Goal: Information Seeking & Learning: Learn about a topic

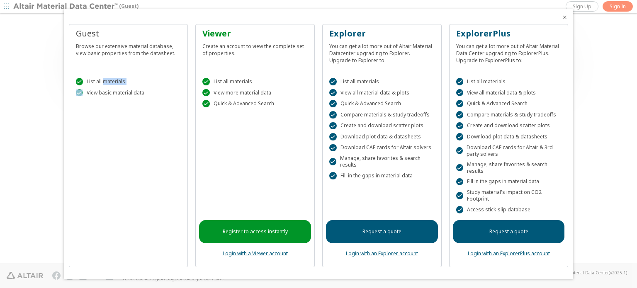
drag, startPoint x: 103, startPoint y: 82, endPoint x: 149, endPoint y: 94, distance: 48.1
click at [149, 94] on div " List all materials  View basic material data" at bounding box center [129, 85] width 112 height 35
click at [151, 94] on div " View basic material data" at bounding box center [128, 92] width 105 height 7
drag, startPoint x: 153, startPoint y: 94, endPoint x: 144, endPoint y: 93, distance: 8.7
click at [140, 92] on div " View basic material data" at bounding box center [128, 92] width 105 height 7
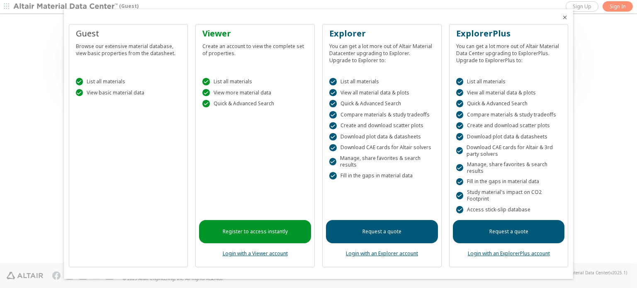
click at [128, 48] on div "Browse our extensive material database, view basic properties from the datashee…" at bounding box center [128, 47] width 105 height 17
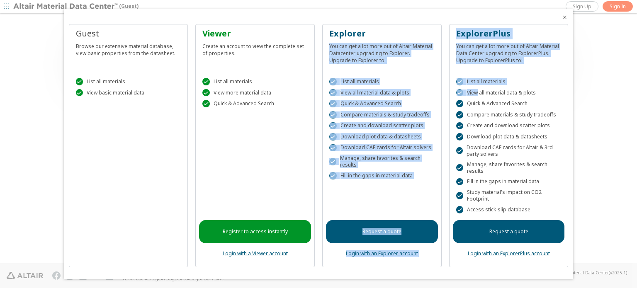
drag, startPoint x: 404, startPoint y: 48, endPoint x: 483, endPoint y: 94, distance: 91.4
click at [480, 92] on div "Guest Browse our extensive material database, view basic properties from the da…" at bounding box center [319, 149] width 500 height 250
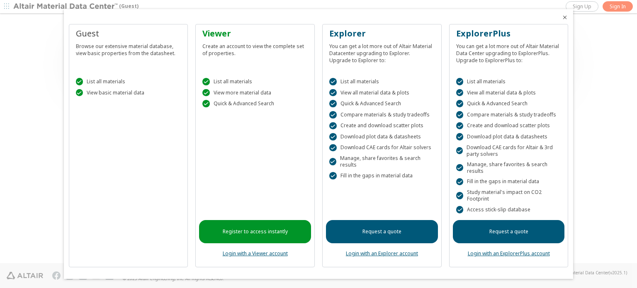
click at [496, 124] on div " Create and download scatter plots" at bounding box center [508, 125] width 105 height 7
click at [565, 15] on icon "Close" at bounding box center [564, 17] width 7 height 7
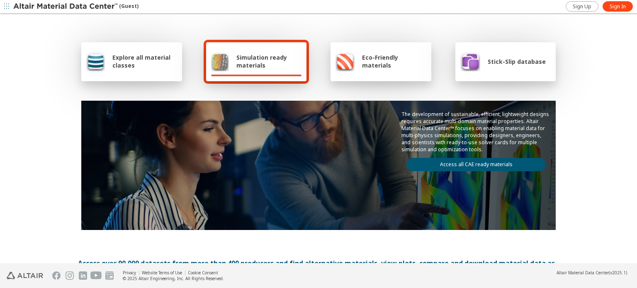
click at [264, 78] on div "Simulation ready materials" at bounding box center [256, 61] width 101 height 39
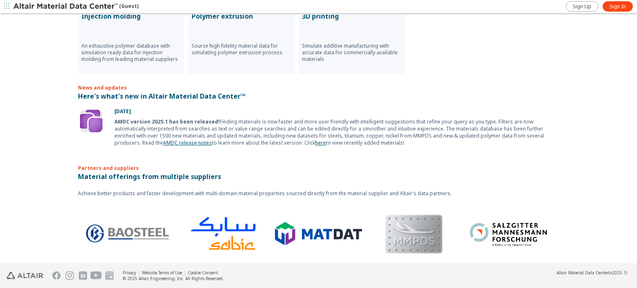
scroll to position [486, 0]
click at [476, 217] on img at bounding box center [506, 233] width 87 height 33
drag, startPoint x: 159, startPoint y: 168, endPoint x: 164, endPoint y: 169, distance: 5.4
click at [160, 172] on p "Material offerings from multiple suppliers" at bounding box center [318, 177] width 481 height 10
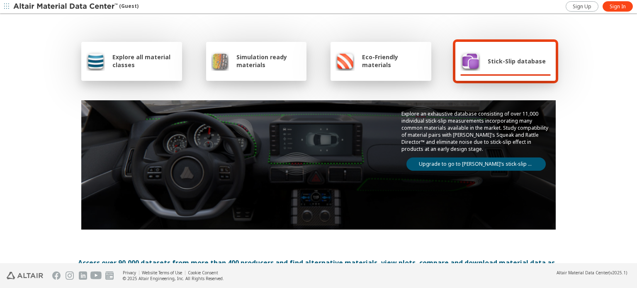
scroll to position [0, 0]
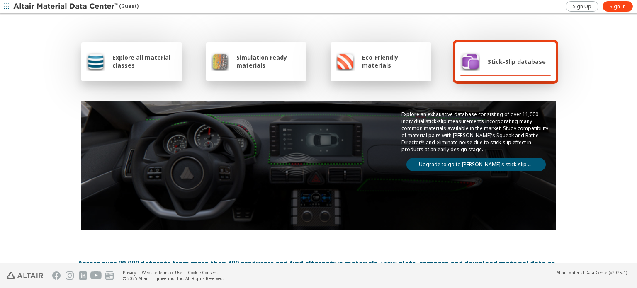
click at [250, 71] on div "Simulation ready materials" at bounding box center [256, 61] width 91 height 20
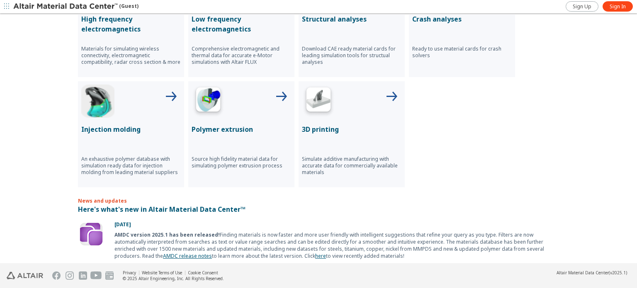
scroll to position [290, 0]
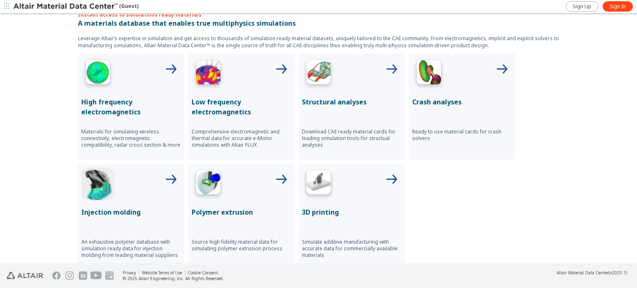
click at [358, 101] on p "Structural analyses" at bounding box center [351, 102] width 99 height 10
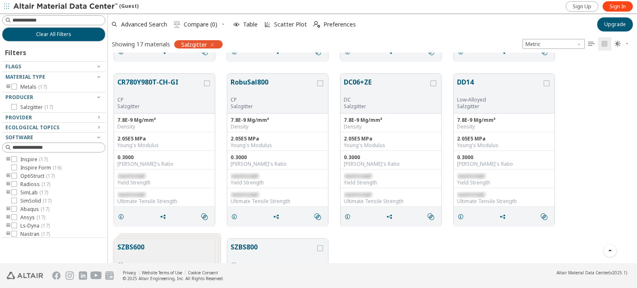
scroll to position [320, 0]
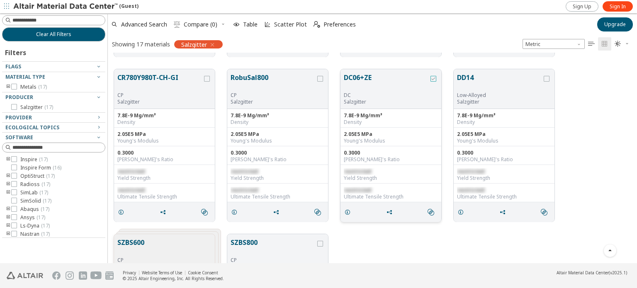
click at [431, 78] on icon "grid" at bounding box center [433, 79] width 6 height 6
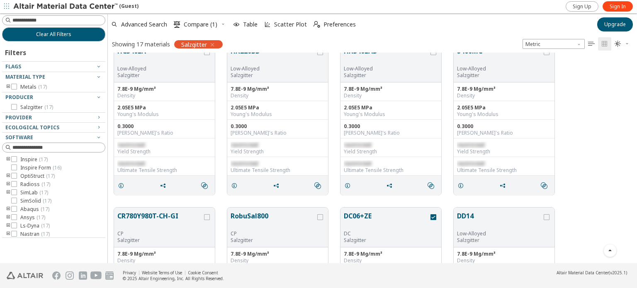
scroll to position [159, 0]
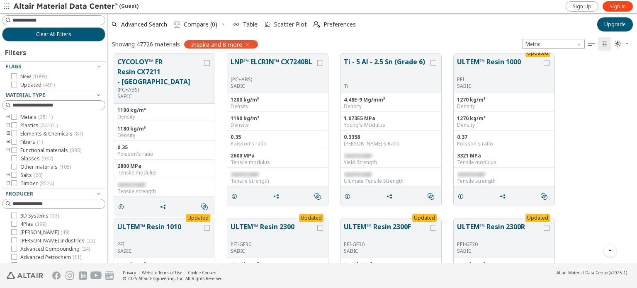
drag, startPoint x: 569, startPoint y: 104, endPoint x: 565, endPoint y: 63, distance: 41.2
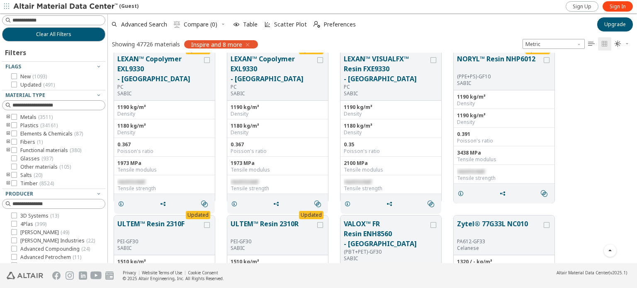
drag, startPoint x: 603, startPoint y: 100, endPoint x: 601, endPoint y: 306, distance: 205.2
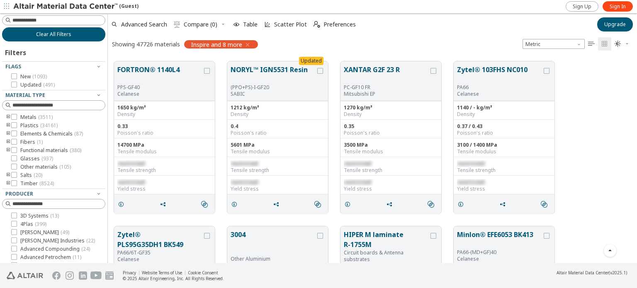
click at [36, 36] on span "Clear All Filters" at bounding box center [53, 34] width 35 height 7
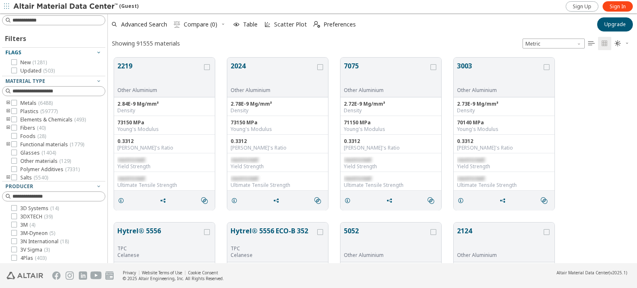
scroll to position [206, 522]
click at [45, 23] on input at bounding box center [55, 20] width 102 height 9
type input "****"
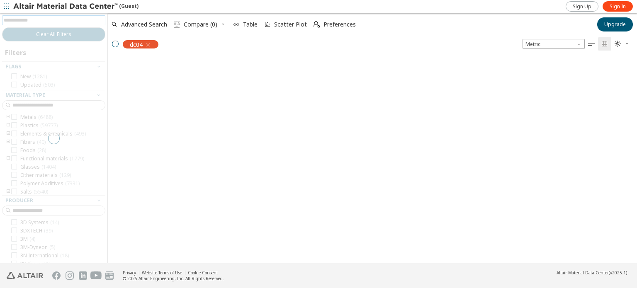
scroll to position [7, 7]
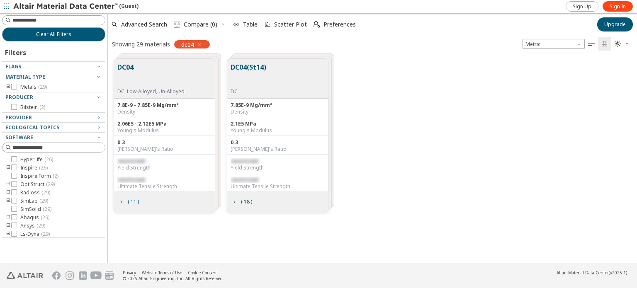
click at [168, 83] on button "DC04" at bounding box center [150, 75] width 67 height 26
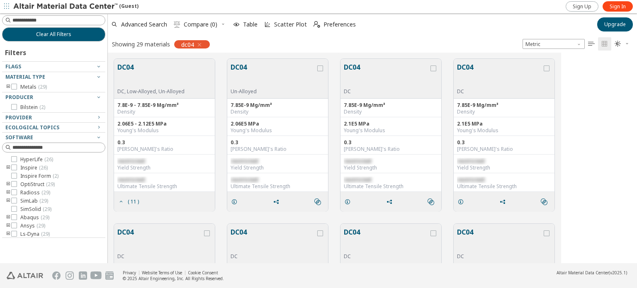
click at [168, 83] on button "DC04" at bounding box center [150, 75] width 67 height 26
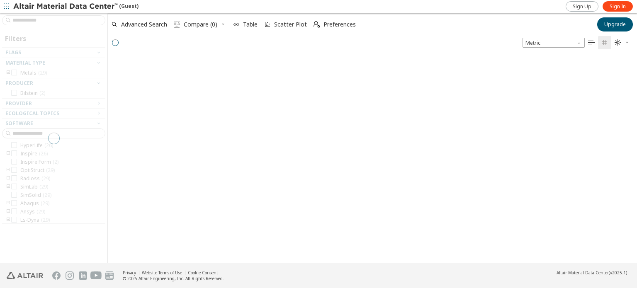
scroll to position [207, 522]
click at [169, 75] on div "grid" at bounding box center [372, 156] width 529 height 213
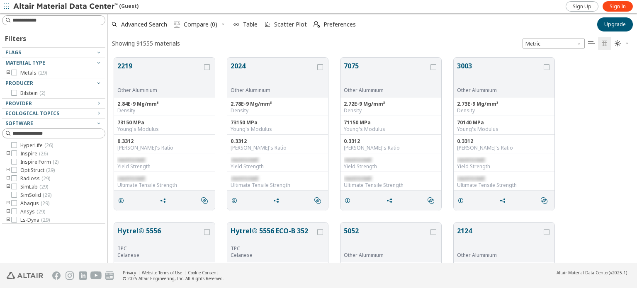
scroll to position [206, 522]
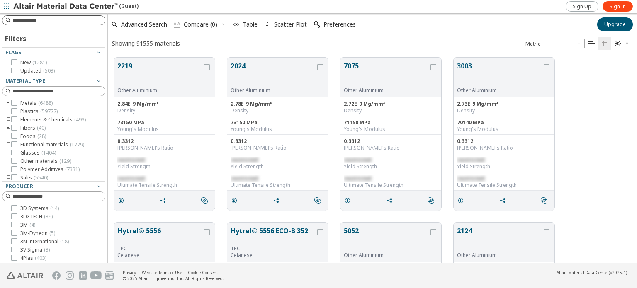
click at [63, 19] on input at bounding box center [58, 20] width 92 height 8
type input "****"
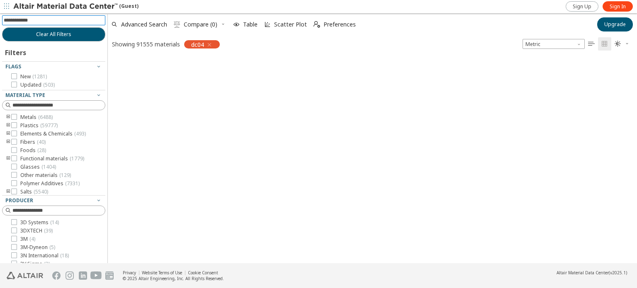
scroll to position [7, 7]
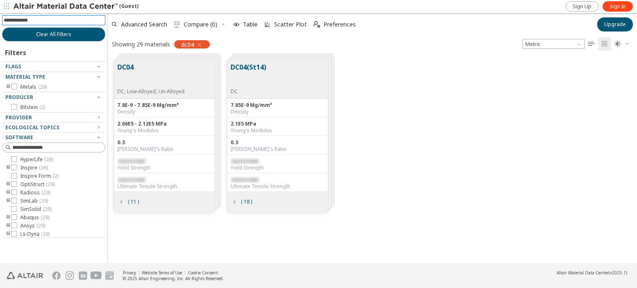
click at [156, 64] on button "DC04" at bounding box center [150, 75] width 67 height 26
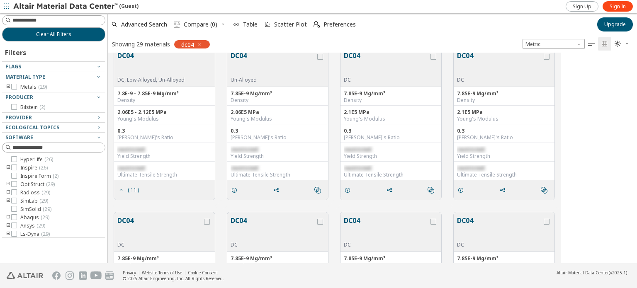
scroll to position [0, 0]
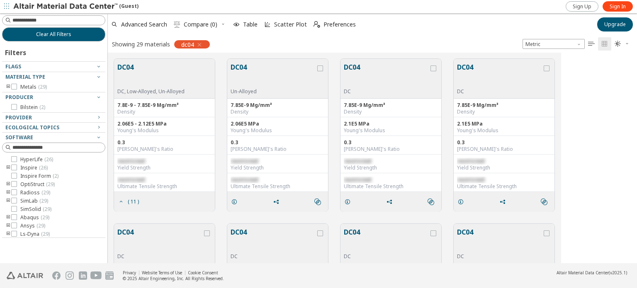
click at [167, 79] on button "DC04" at bounding box center [150, 75] width 67 height 26
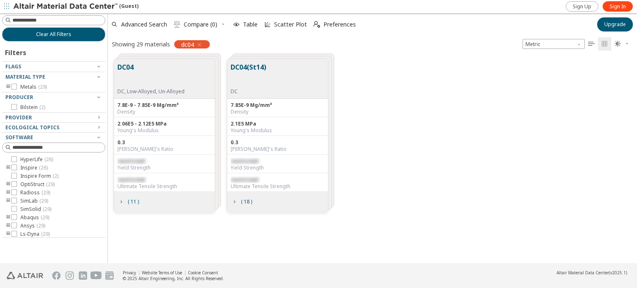
click at [167, 79] on button "DC04" at bounding box center [150, 75] width 67 height 26
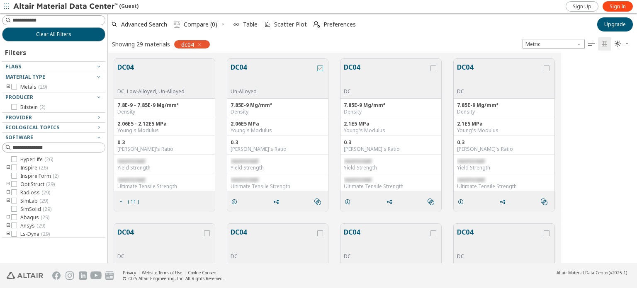
click at [321, 69] on icon "grid" at bounding box center [320, 68] width 6 height 6
click at [570, 41] on span "Metric" at bounding box center [553, 44] width 62 height 10
click at [625, 43] on icon "button" at bounding box center [626, 43] width 5 height 5
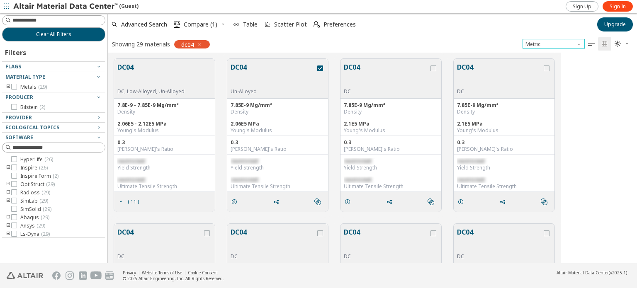
click at [582, 43] on span "Unit System" at bounding box center [579, 42] width 7 height 7
click at [453, 24] on div "Advanced Search  Compare (1) Table Scatter Plot  Preferences" at bounding box center [350, 24] width 484 height 18
drag, startPoint x: 453, startPoint y: 24, endPoint x: 448, endPoint y: 43, distance: 19.7
click at [235, 202] on icon "grid" at bounding box center [234, 202] width 7 height 7
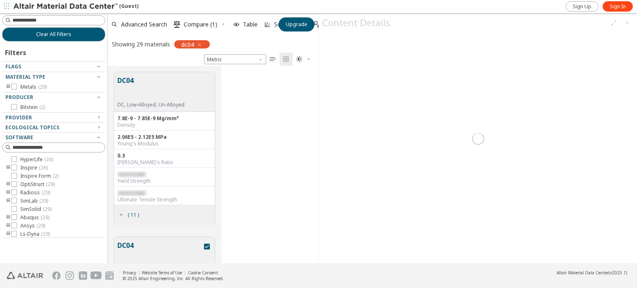
scroll to position [192, 204]
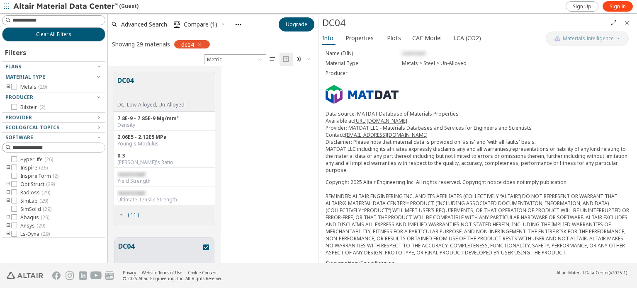
scroll to position [116, 0]
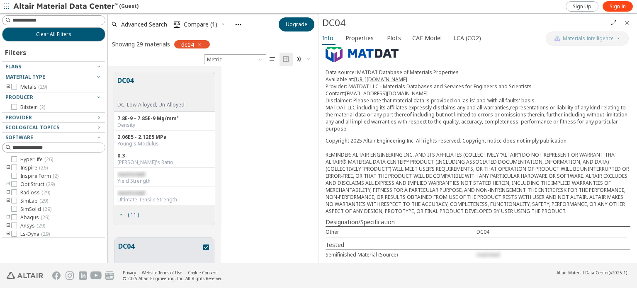
click at [627, 25] on icon "Close" at bounding box center [626, 22] width 7 height 7
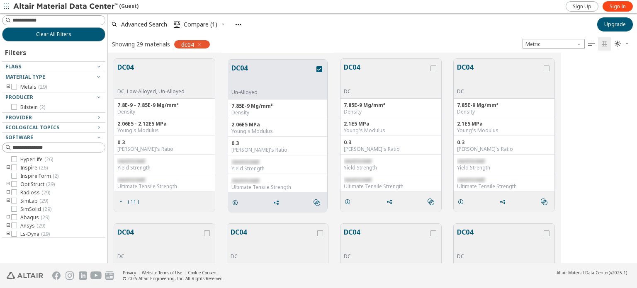
scroll to position [205, 522]
click at [239, 204] on span "grid" at bounding box center [236, 203] width 13 height 16
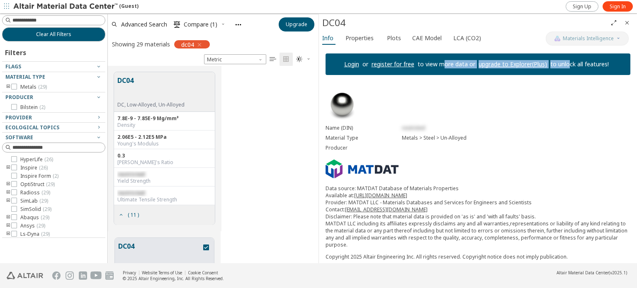
drag, startPoint x: 439, startPoint y: 59, endPoint x: 569, endPoint y: 61, distance: 130.2
click at [569, 61] on div "Login or register for free to view more data or upgrade to Explorer(Plus) to un…" at bounding box center [477, 64] width 305 height 22
click at [627, 24] on icon "Close" at bounding box center [626, 22] width 7 height 7
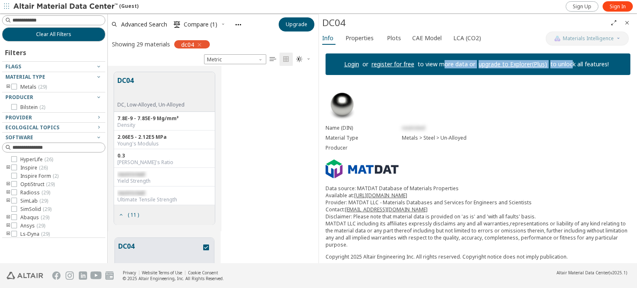
click at [628, 22] on icon "Close" at bounding box center [626, 22] width 7 height 7
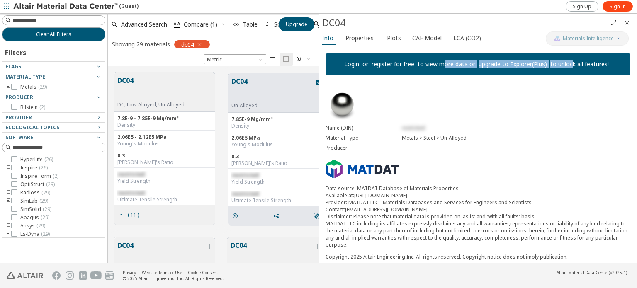
scroll to position [192, 204]
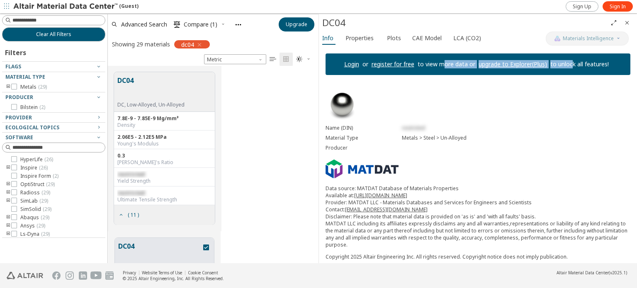
scroll to position [207, 204]
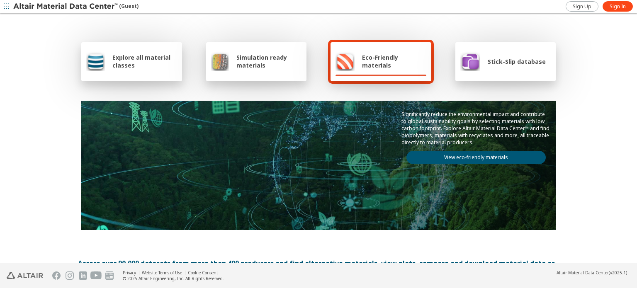
click at [483, 69] on div "Stick-Slip database" at bounding box center [502, 61] width 85 height 20
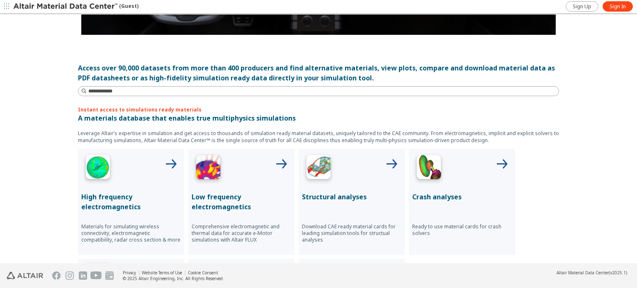
scroll to position [207, 0]
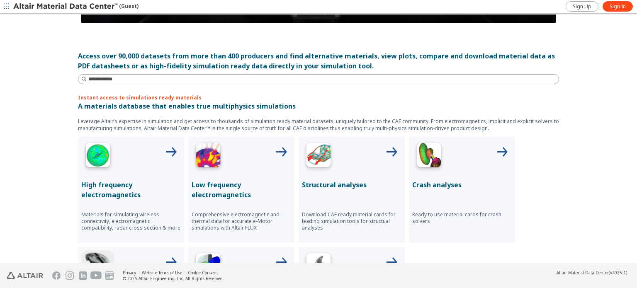
click at [343, 158] on div at bounding box center [351, 156] width 99 height 33
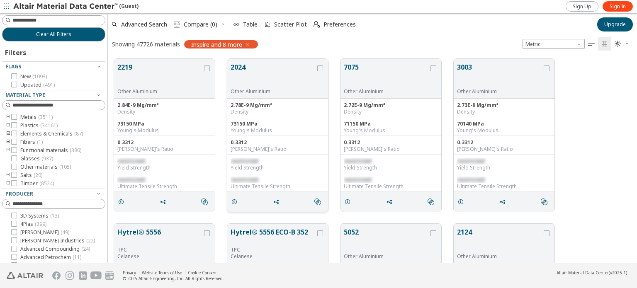
scroll to position [205, 522]
click at [318, 67] on icon "grid" at bounding box center [320, 68] width 6 height 6
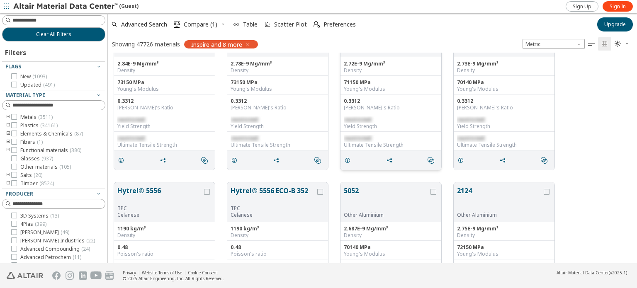
scroll to position [0, 0]
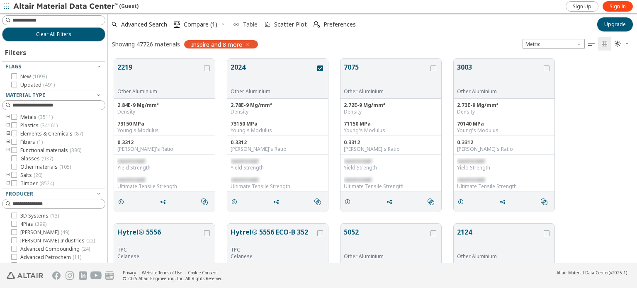
click at [252, 23] on span "Table" at bounding box center [250, 25] width 15 height 6
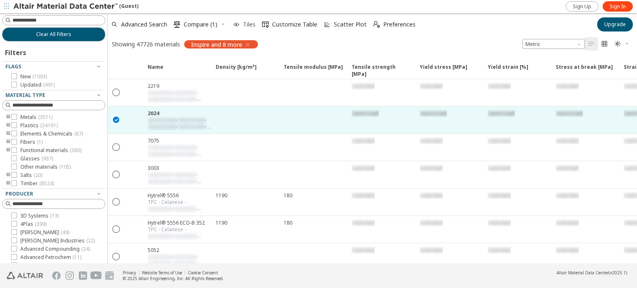
click at [247, 25] on span "Tiles" at bounding box center [249, 25] width 12 height 6
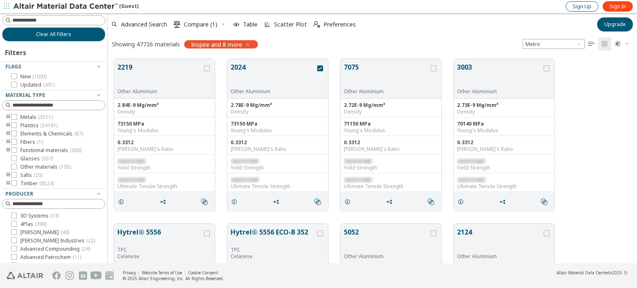
scroll to position [205, 522]
click at [587, 7] on span "Sign Up" at bounding box center [581, 6] width 19 height 7
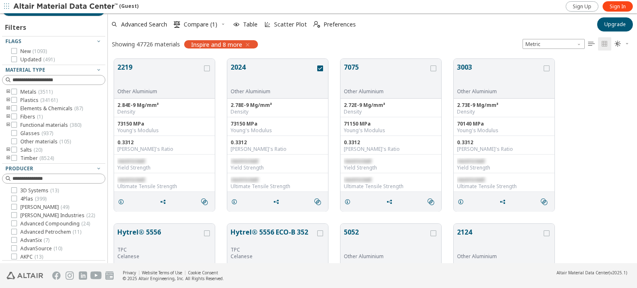
scroll to position [0, 0]
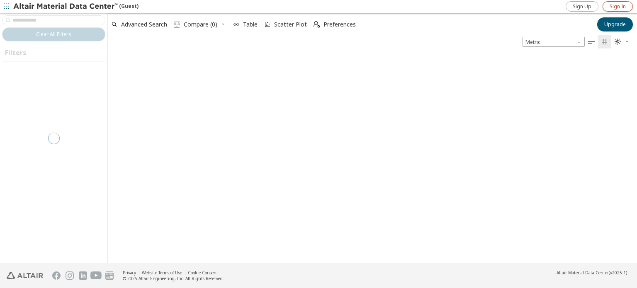
click at [619, 10] on span "Sign In" at bounding box center [617, 6] width 16 height 7
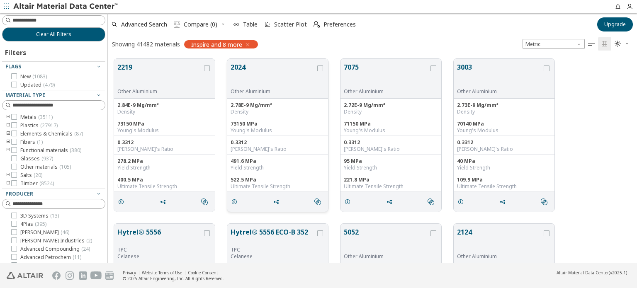
drag, startPoint x: 277, startPoint y: 182, endPoint x: 295, endPoint y: 189, distance: 19.0
click at [295, 189] on div "Ultimate Tensile Strength" at bounding box center [277, 186] width 94 height 7
drag, startPoint x: 283, startPoint y: 187, endPoint x: 302, endPoint y: 181, distance: 19.9
click at [301, 181] on div "522.5 MPa Ultimate Tensile Strength" at bounding box center [277, 182] width 101 height 19
click at [310, 181] on div "522.5 MPa" at bounding box center [277, 180] width 94 height 7
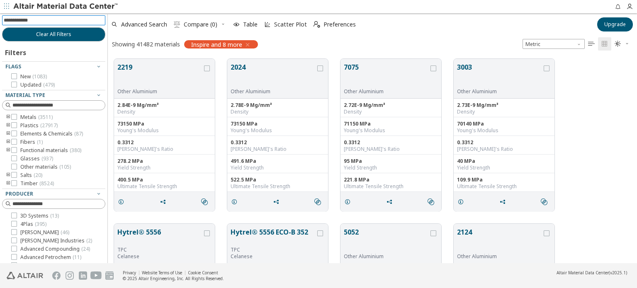
click at [79, 20] on input at bounding box center [55, 20] width 102 height 9
type input "****"
click at [73, 19] on input "****" at bounding box center [48, 20] width 88 height 9
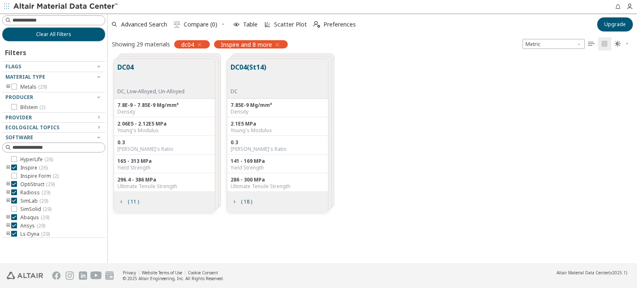
click at [181, 88] on div "DC, Low-Alloyed, Un-Alloyed" at bounding box center [150, 91] width 67 height 7
click at [158, 200] on div "( 11 )" at bounding box center [164, 202] width 101 height 20
click at [125, 202] on span "( 11 )" at bounding box center [128, 202] width 24 height 16
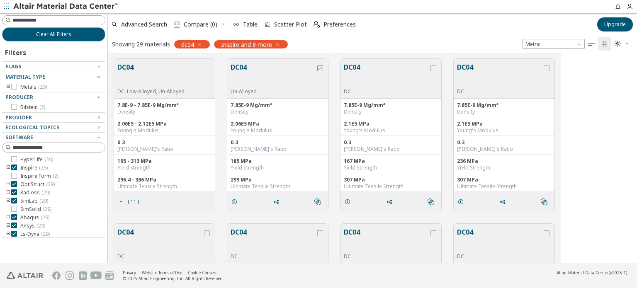
click at [320, 69] on icon "grid" at bounding box center [320, 68] width 6 height 6
drag, startPoint x: 469, startPoint y: 26, endPoint x: 473, endPoint y: 59, distance: 32.9
drag, startPoint x: 405, startPoint y: 26, endPoint x: 408, endPoint y: 63, distance: 37.0
click at [602, 23] on button "Upgrade" at bounding box center [615, 24] width 36 height 14
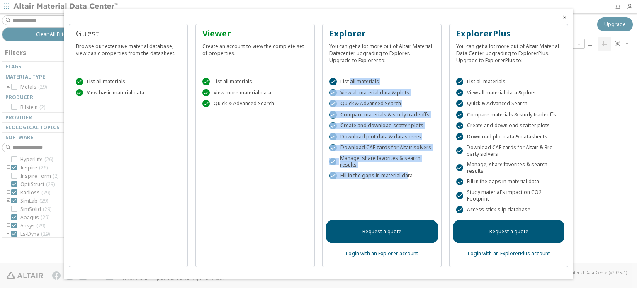
drag, startPoint x: 350, startPoint y: 81, endPoint x: 406, endPoint y: 175, distance: 109.7
click at [406, 175] on div " List all materials  View all material data & plots  Quick & Advanced Search…" at bounding box center [382, 132] width 112 height 129
click at [402, 227] on link "Request a quote" at bounding box center [382, 231] width 112 height 23
click at [566, 16] on icon "Close" at bounding box center [564, 17] width 7 height 7
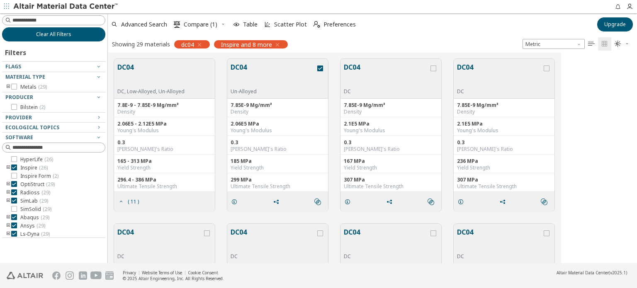
click at [51, 38] on button "Clear All Filters" at bounding box center [53, 34] width 103 height 14
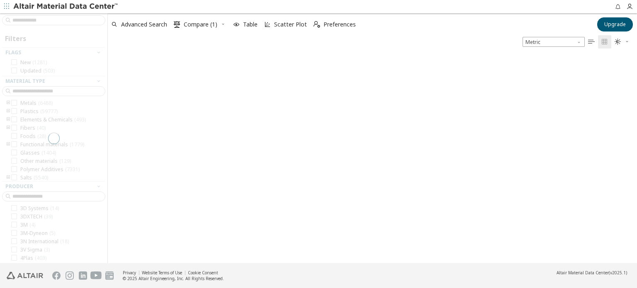
scroll to position [206, 522]
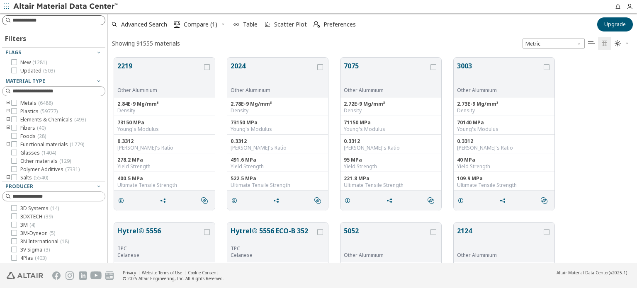
click at [50, 21] on input at bounding box center [58, 20] width 92 height 8
type input "******"
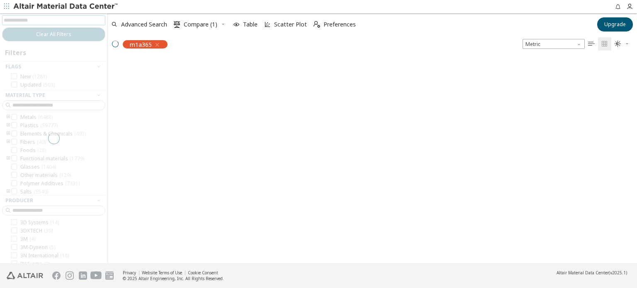
scroll to position [7, 7]
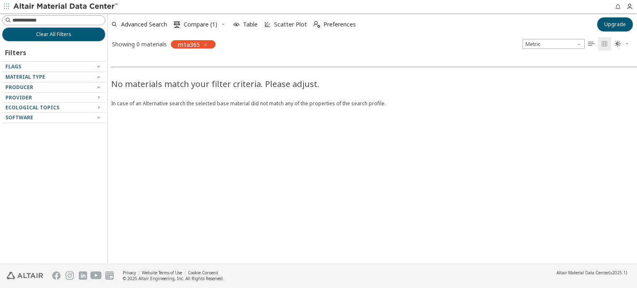
click at [208, 44] on icon "button" at bounding box center [205, 44] width 7 height 7
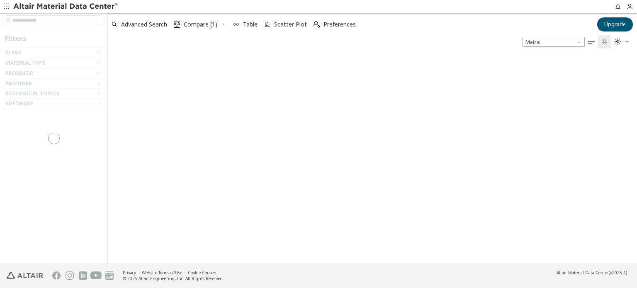
click at [67, 19] on div at bounding box center [53, 138] width 107 height 250
click at [63, 19] on div at bounding box center [53, 138] width 107 height 250
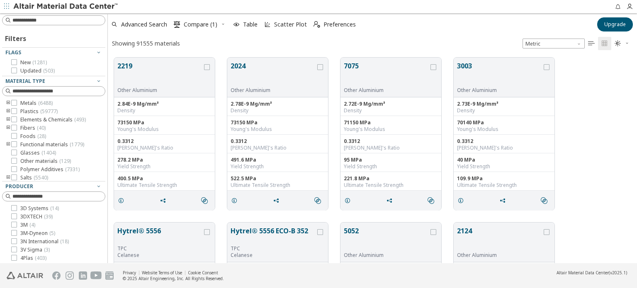
scroll to position [206, 522]
click at [63, 19] on input at bounding box center [55, 20] width 102 height 9
type input "***"
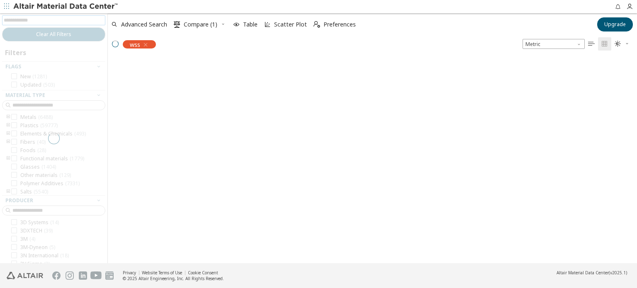
scroll to position [7, 7]
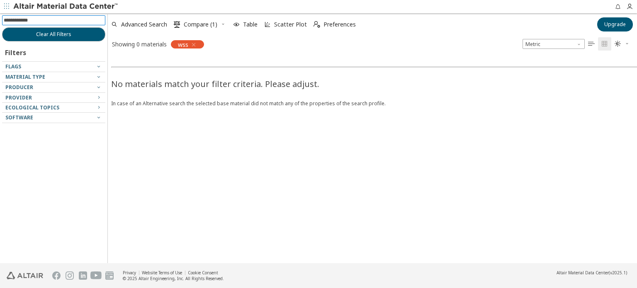
click at [193, 44] on icon "button" at bounding box center [193, 44] width 7 height 7
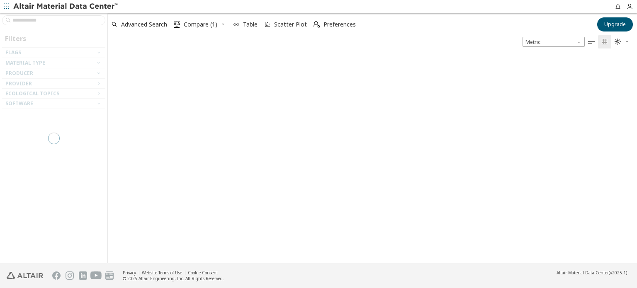
click at [53, 18] on div at bounding box center [53, 138] width 107 height 250
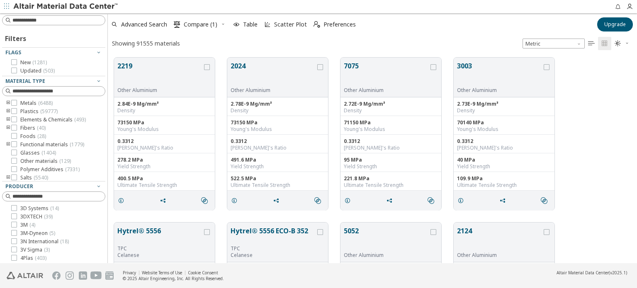
scroll to position [206, 522]
click at [53, 19] on input at bounding box center [58, 20] width 92 height 8
type input "***"
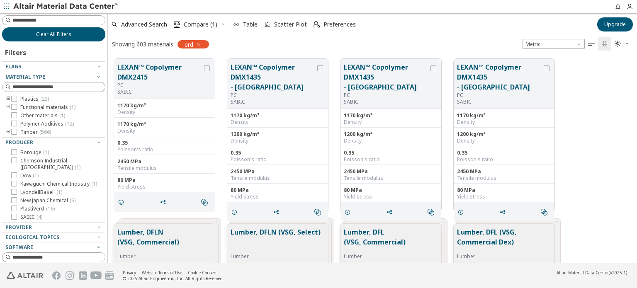
click at [78, 30] on button "Clear All Filters" at bounding box center [53, 34] width 103 height 14
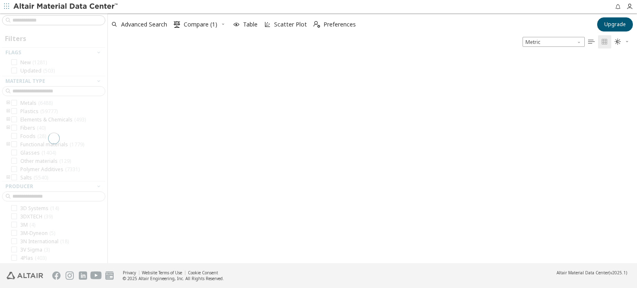
scroll to position [206, 522]
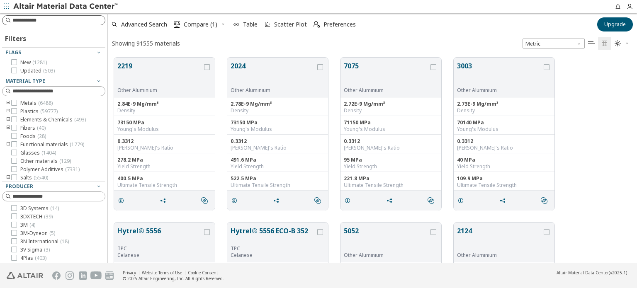
click at [58, 19] on input at bounding box center [58, 20] width 92 height 8
type input "****"
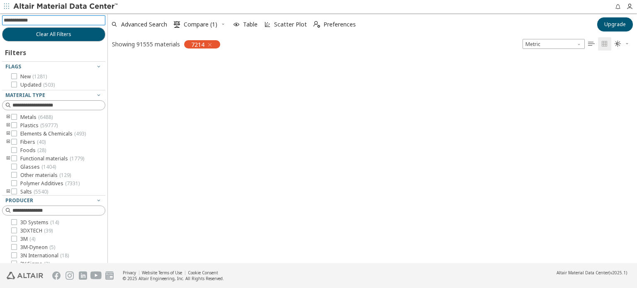
scroll to position [7, 7]
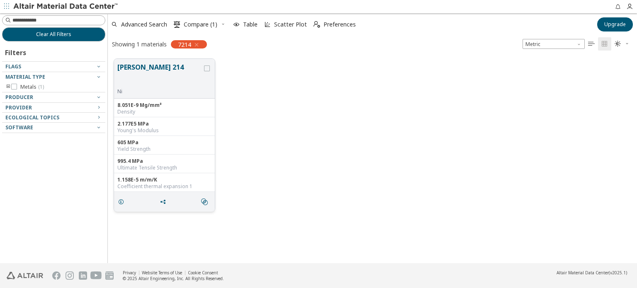
click at [173, 204] on div "" at bounding box center [164, 202] width 101 height 20
click at [122, 203] on icon "grid" at bounding box center [121, 202] width 7 height 7
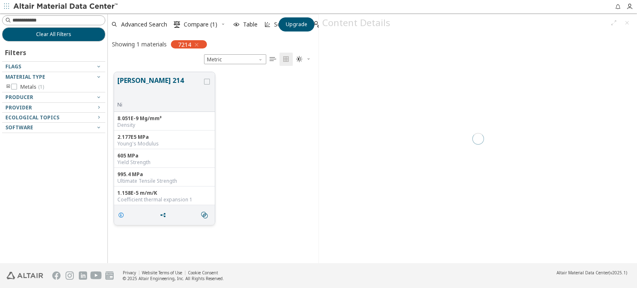
scroll to position [192, 204]
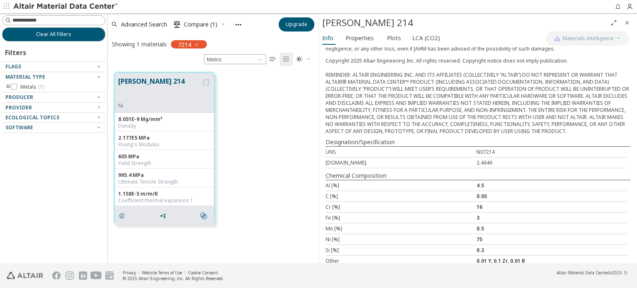
scroll to position [194, 0]
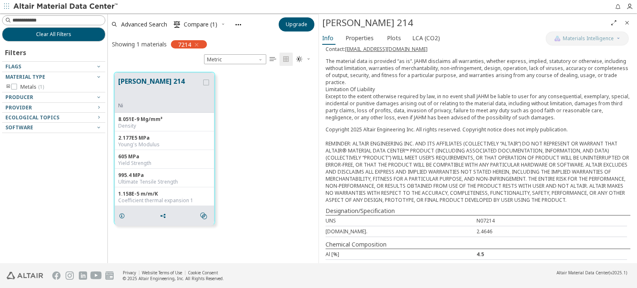
drag, startPoint x: 458, startPoint y: 202, endPoint x: 440, endPoint y: 114, distance: 89.3
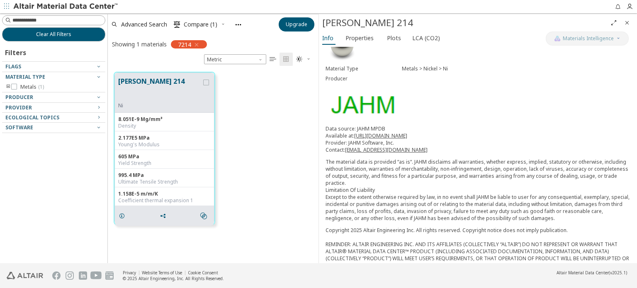
scroll to position [166, 0]
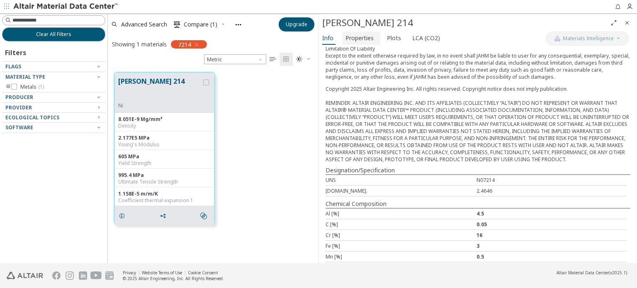
click at [361, 39] on span "Properties" at bounding box center [359, 38] width 28 height 13
